Goal: Use online tool/utility: Use online tool/utility

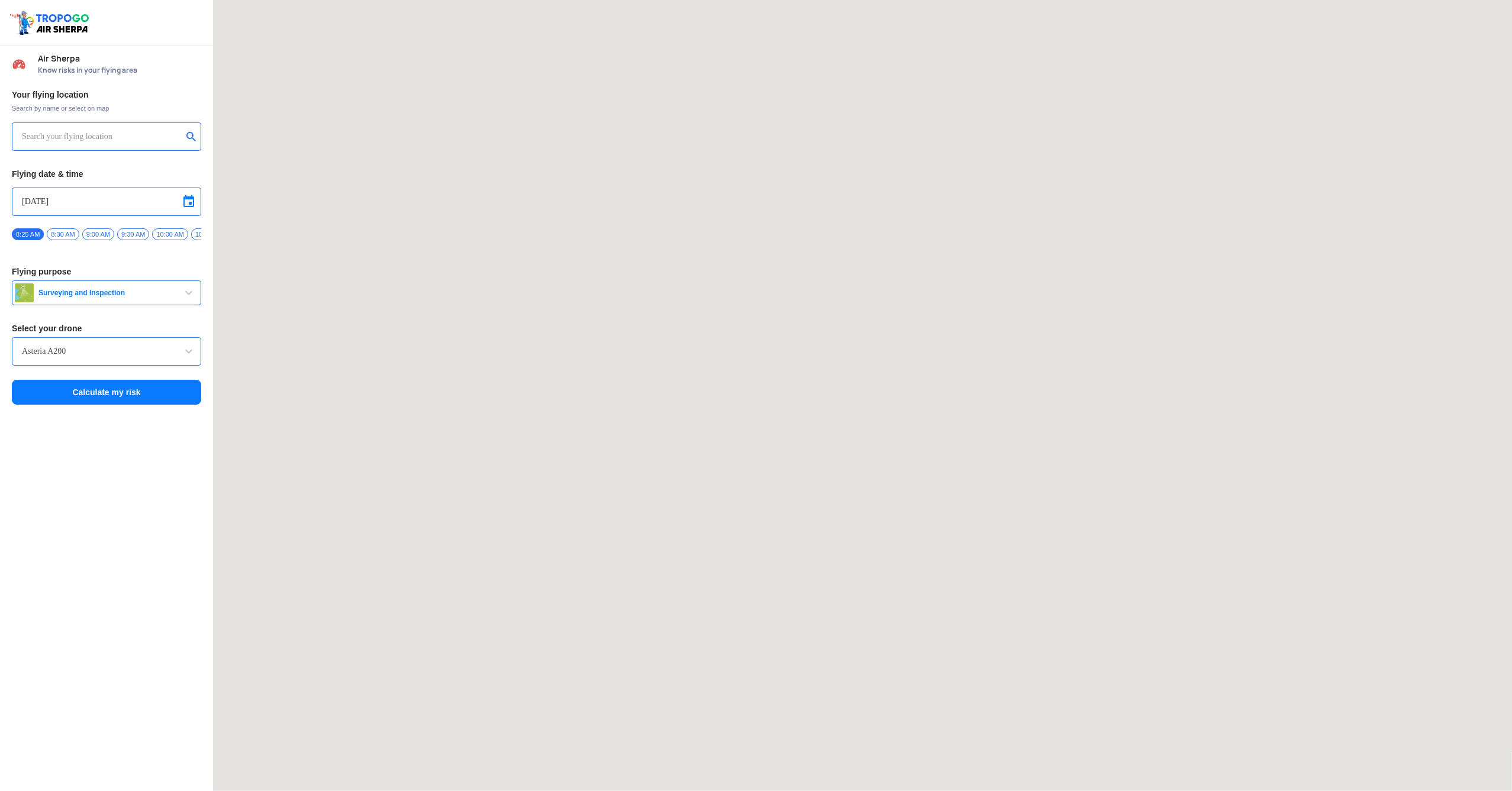
click at [111, 145] on div at bounding box center [106, 136] width 189 height 29
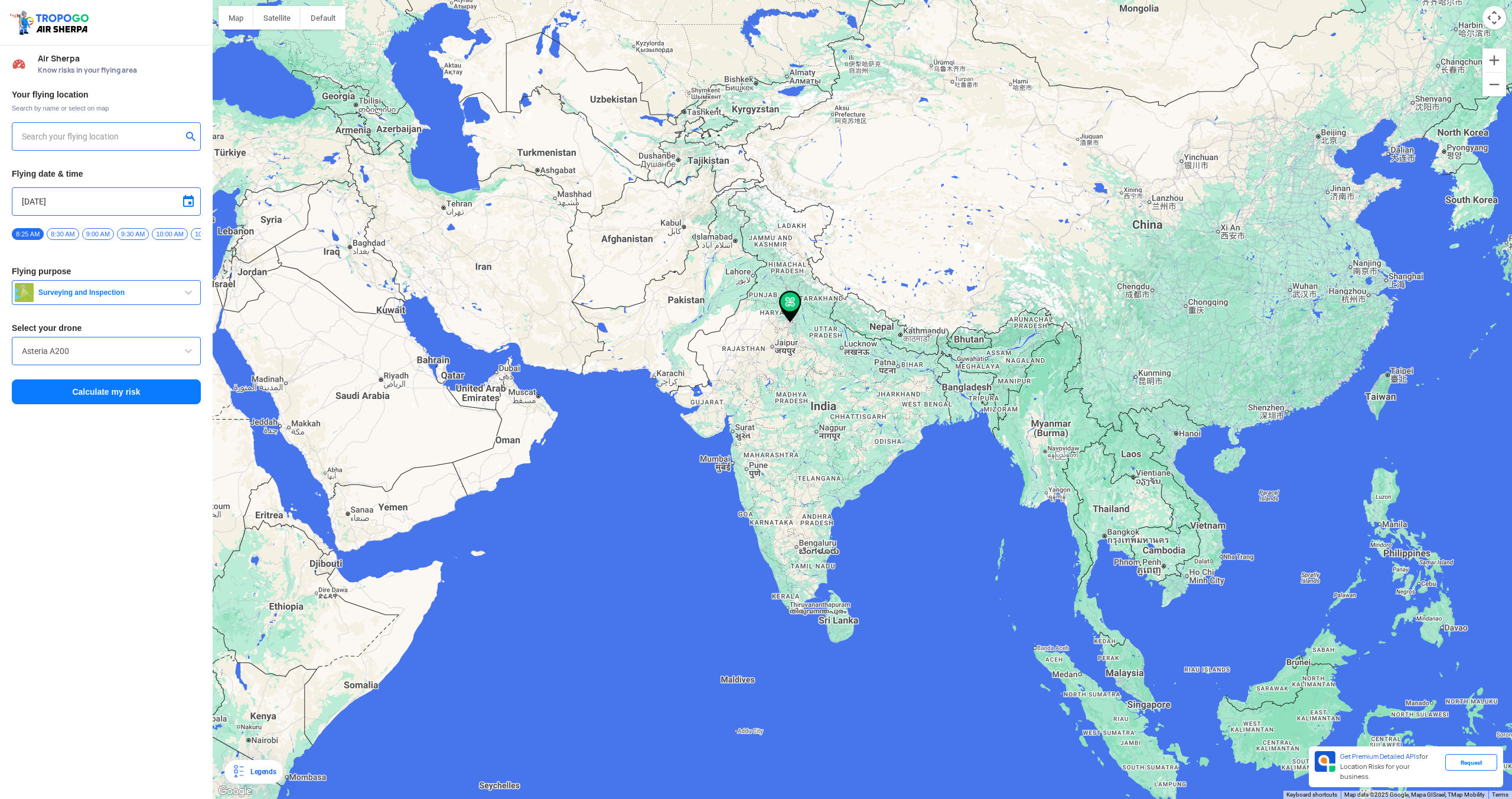
type input "Gurugram, [GEOGRAPHIC_DATA], [GEOGRAPHIC_DATA]"
click at [121, 293] on span "Surveying and Inspection" at bounding box center [108, 292] width 148 height 10
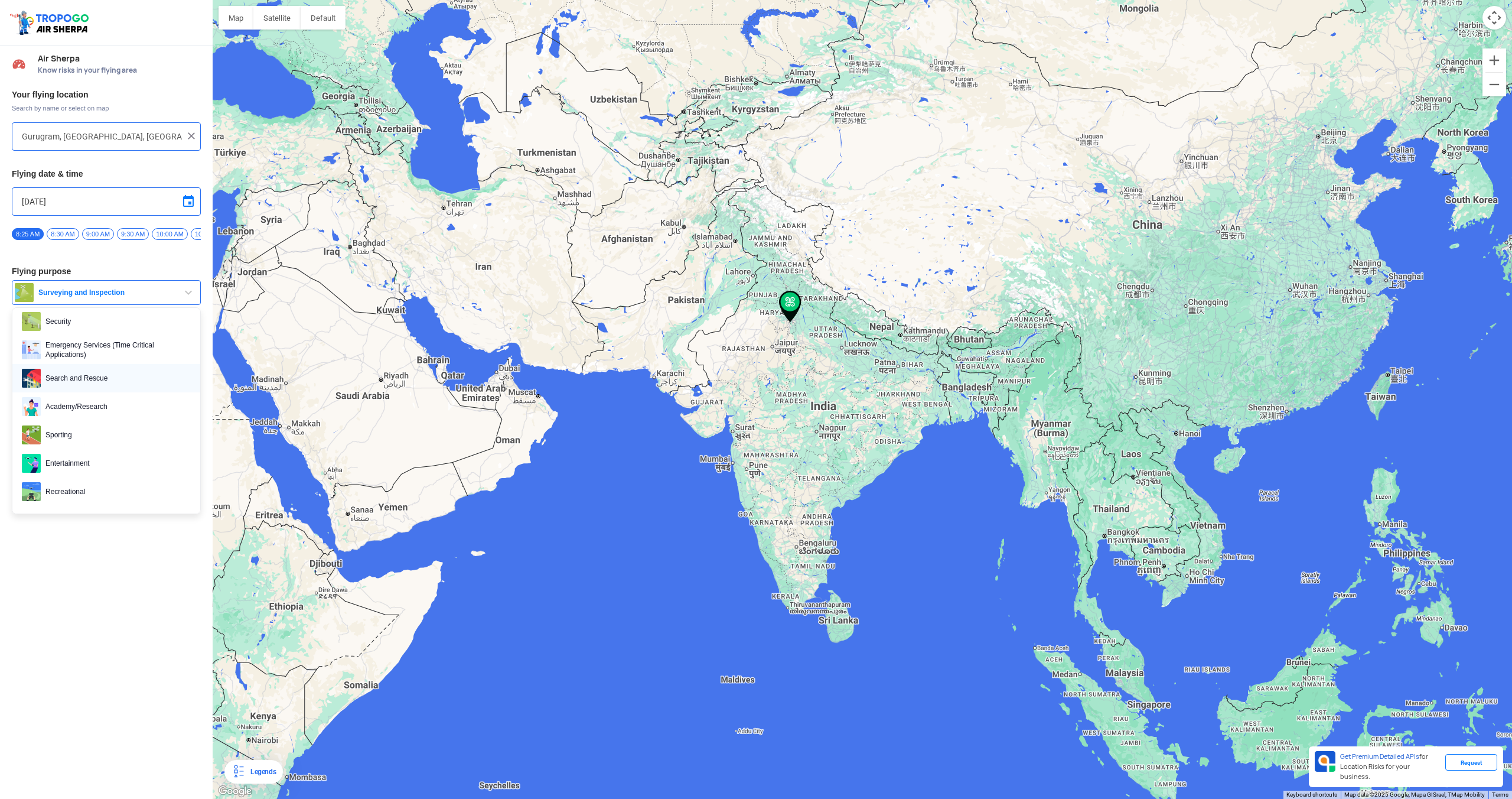
scroll to position [181, 0]
click at [137, 464] on span "Entertainment" at bounding box center [115, 462] width 150 height 19
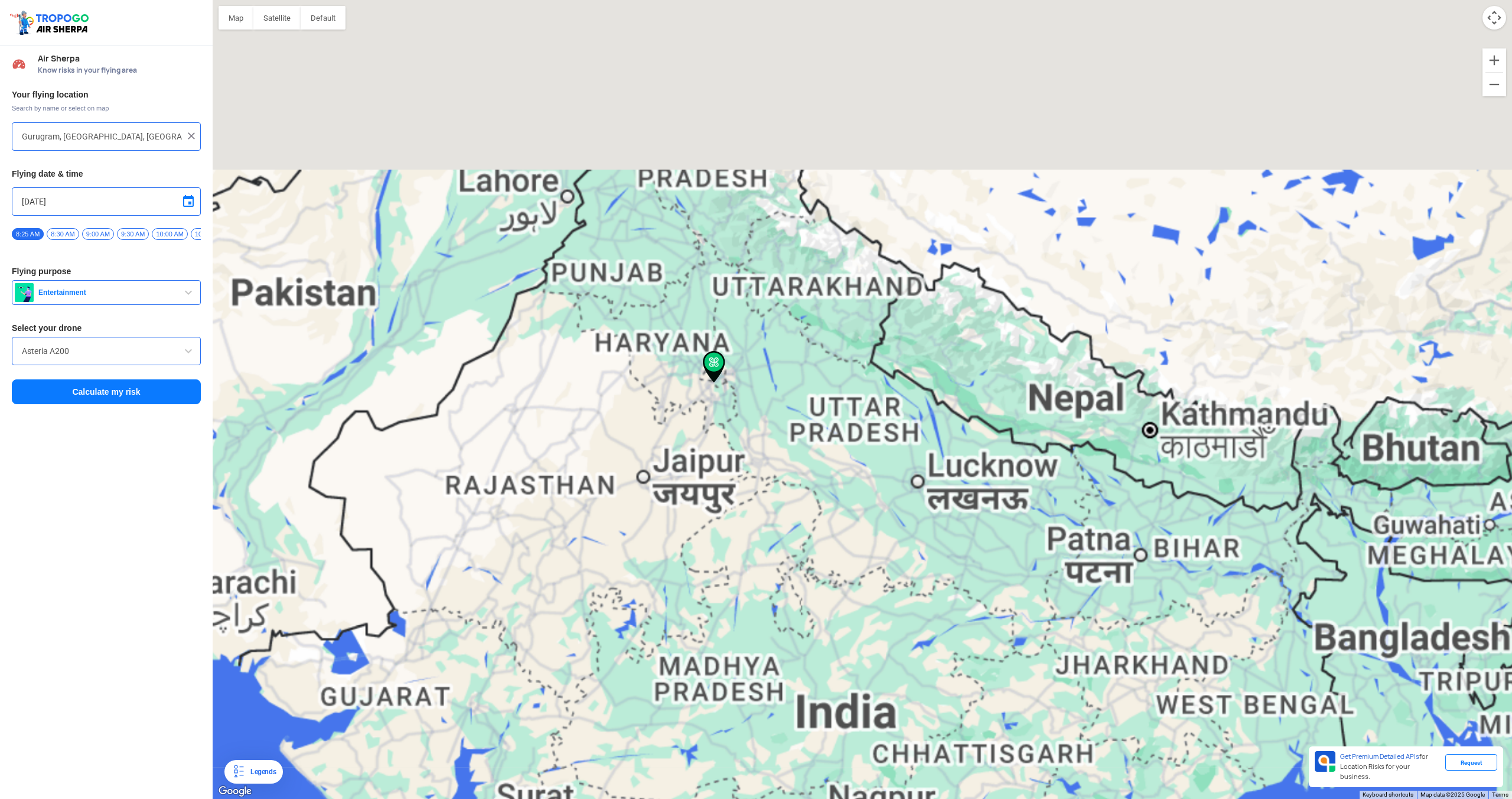
drag, startPoint x: 729, startPoint y: 282, endPoint x: 883, endPoint y: 586, distance: 340.8
click at [883, 586] on div at bounding box center [862, 399] width 1300 height 799
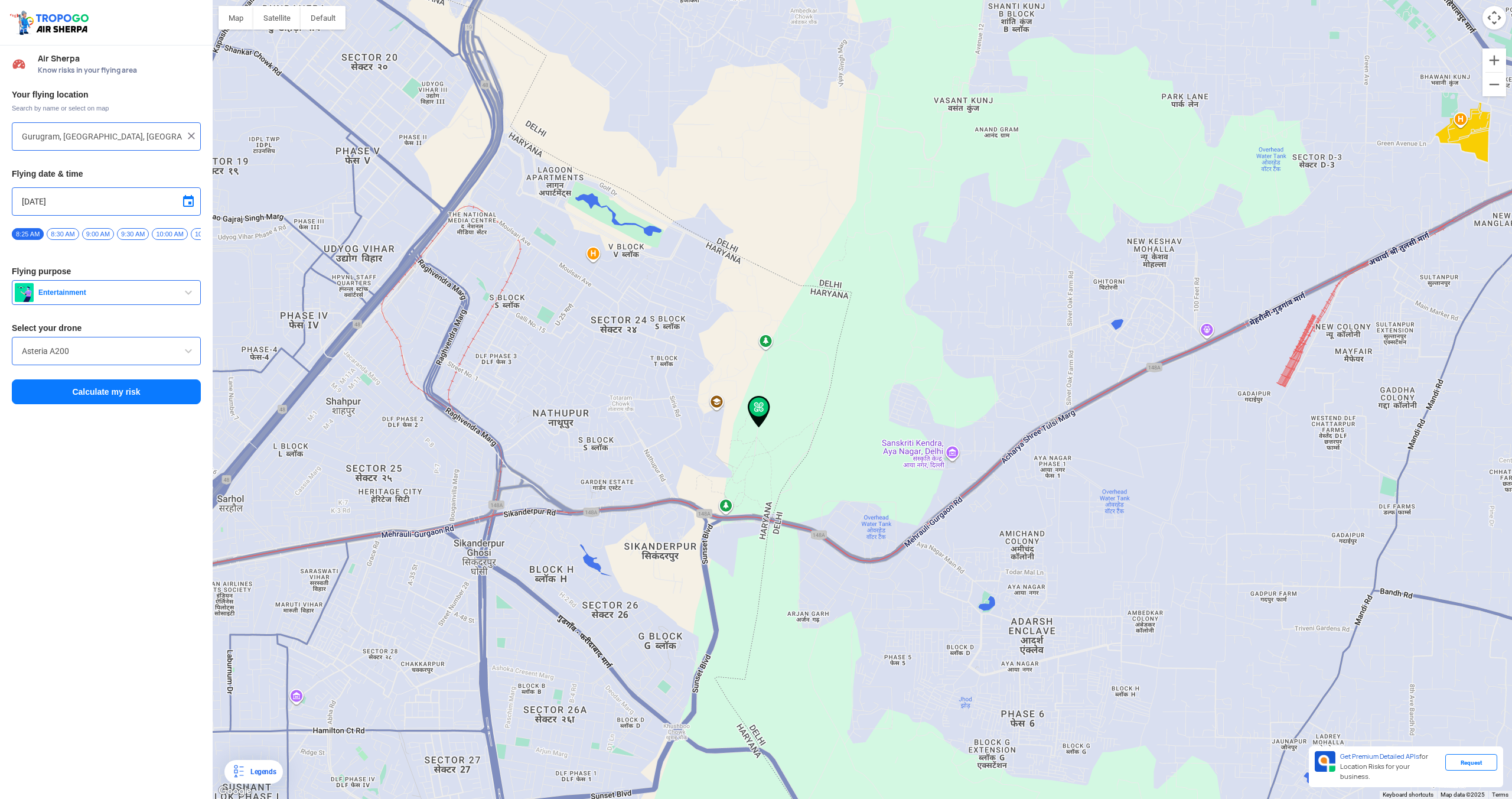
click at [186, 199] on span at bounding box center [188, 202] width 14 height 14
click at [122, 220] on div "[DATE]" at bounding box center [76, 215] width 109 height 15
click at [122, 218] on span "Next month" at bounding box center [124, 215] width 9 height 9
click at [77, 242] on span "1" at bounding box center [76, 243] width 13 height 13
type input "[DATE]"
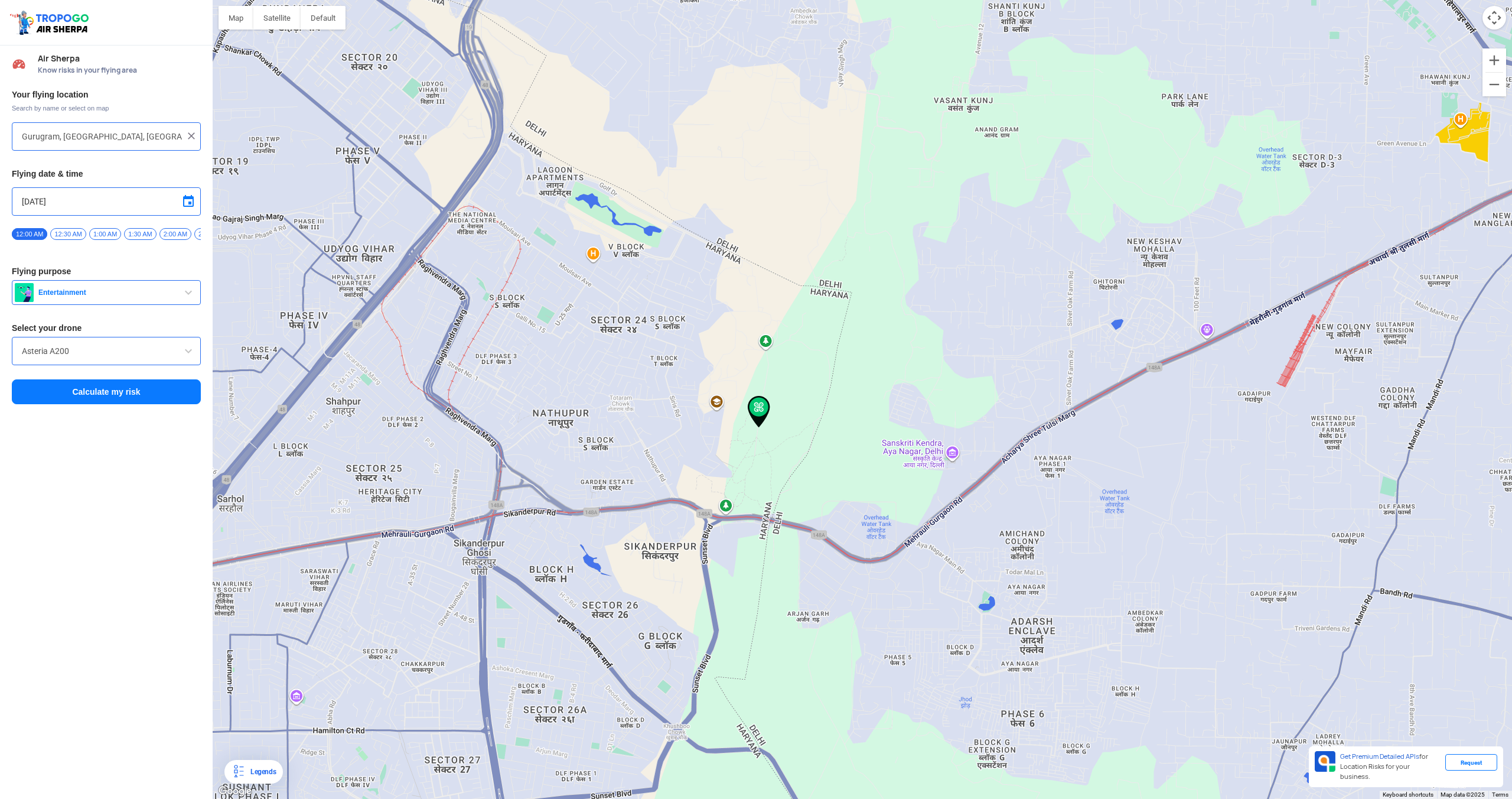
click at [136, 355] on input "Asteria A200" at bounding box center [106, 352] width 168 height 14
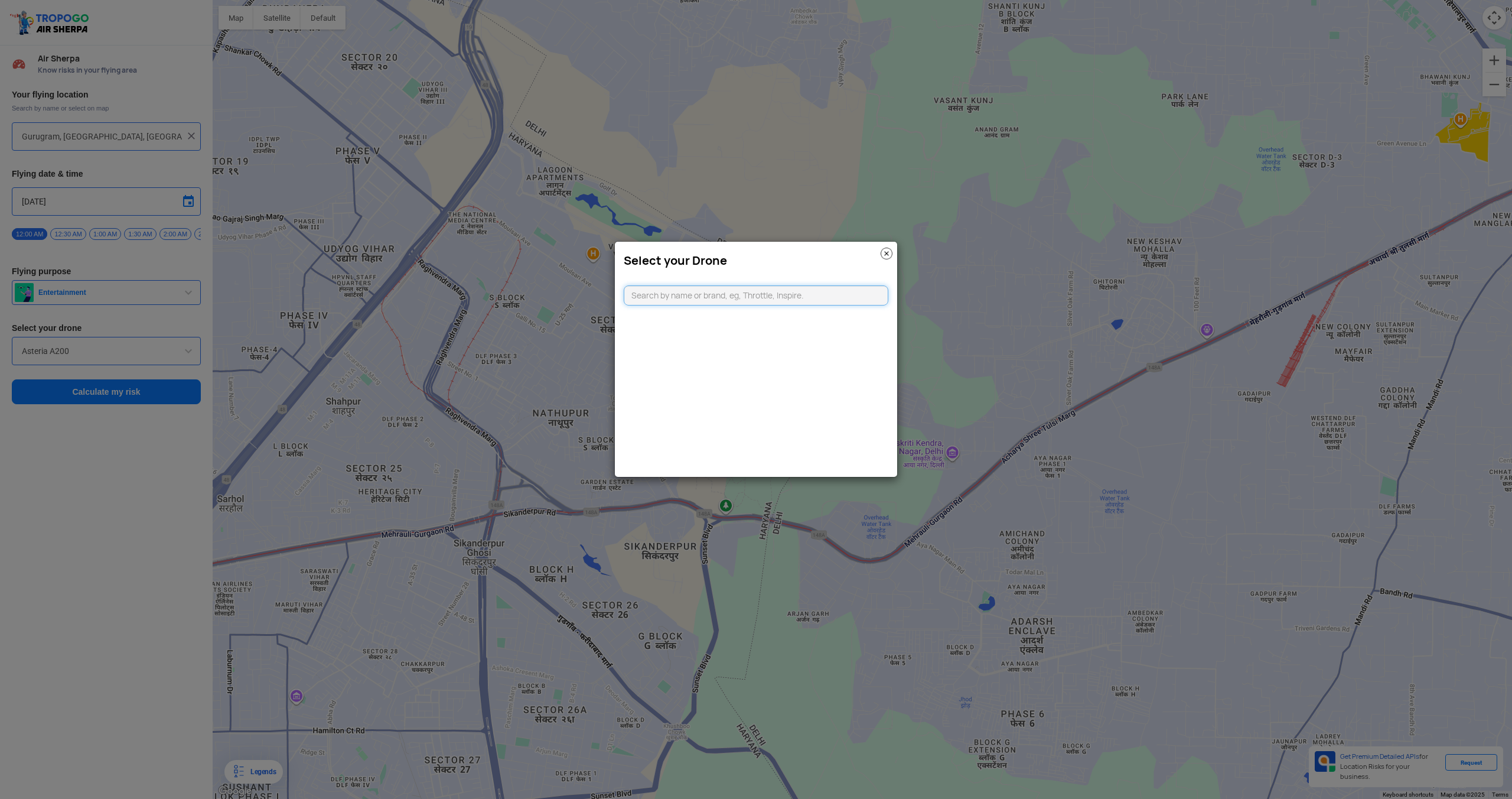
click at [773, 298] on input "text" at bounding box center [756, 295] width 264 height 20
click at [886, 255] on img at bounding box center [886, 253] width 12 height 12
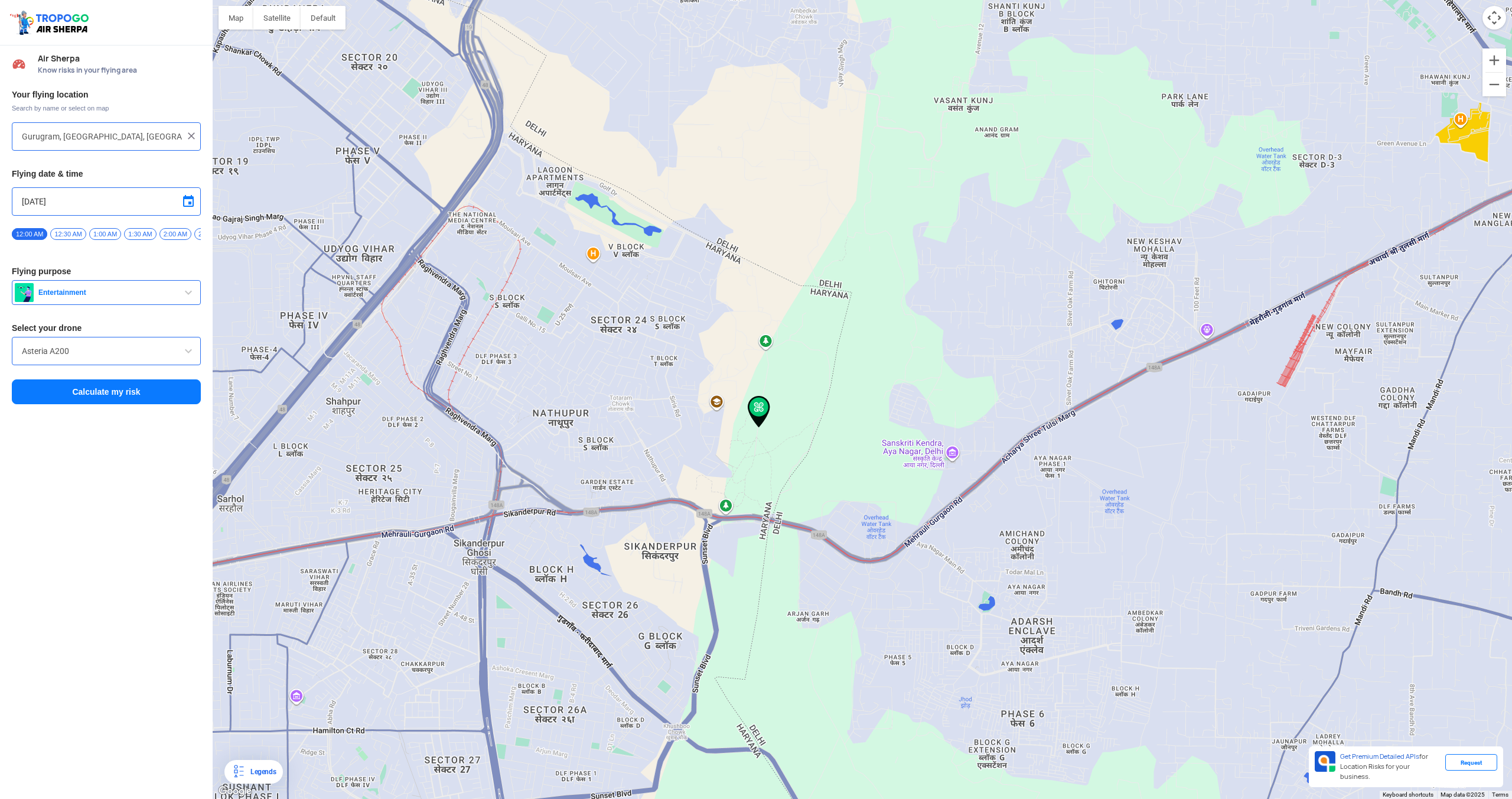
click at [109, 393] on button "Calculate my risk" at bounding box center [106, 392] width 189 height 25
